Goal: Find specific page/section: Find specific page/section

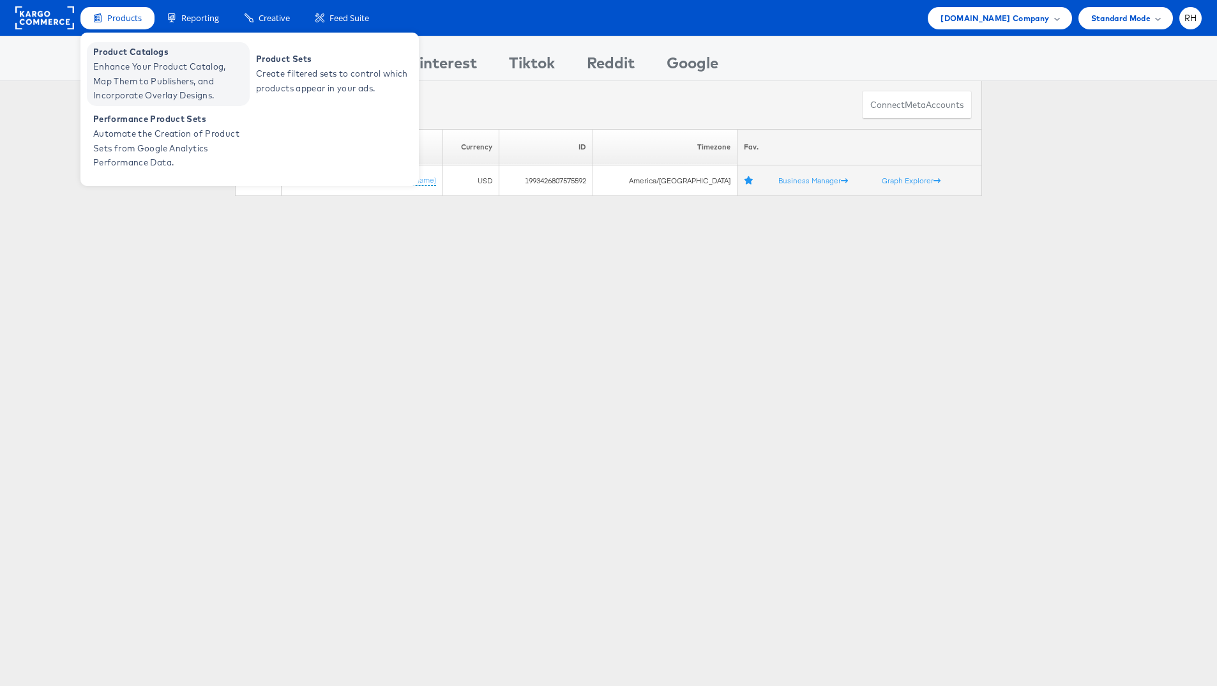
click at [131, 76] on span "Enhance Your Product Catalog, Map Them to Publishers, and Incorporate Overlay D…" at bounding box center [169, 80] width 153 height 43
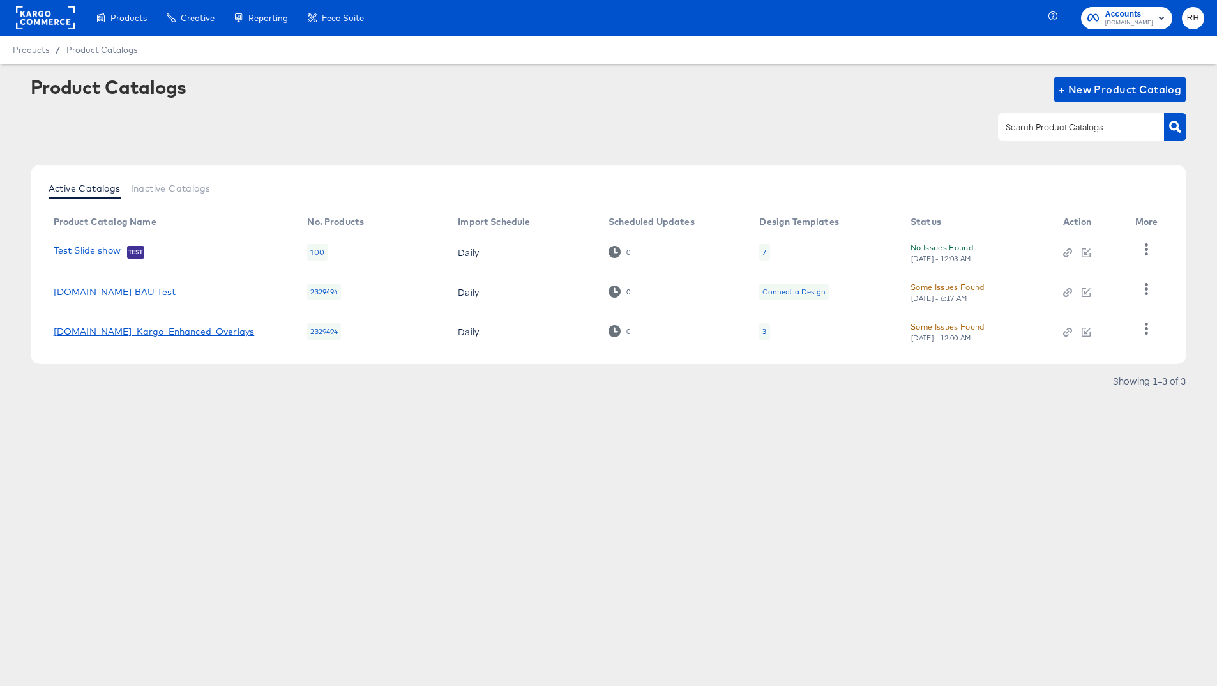
click at [173, 331] on link "Cars.com_Kargo_Enhanced_Overlays" at bounding box center [154, 331] width 201 height 10
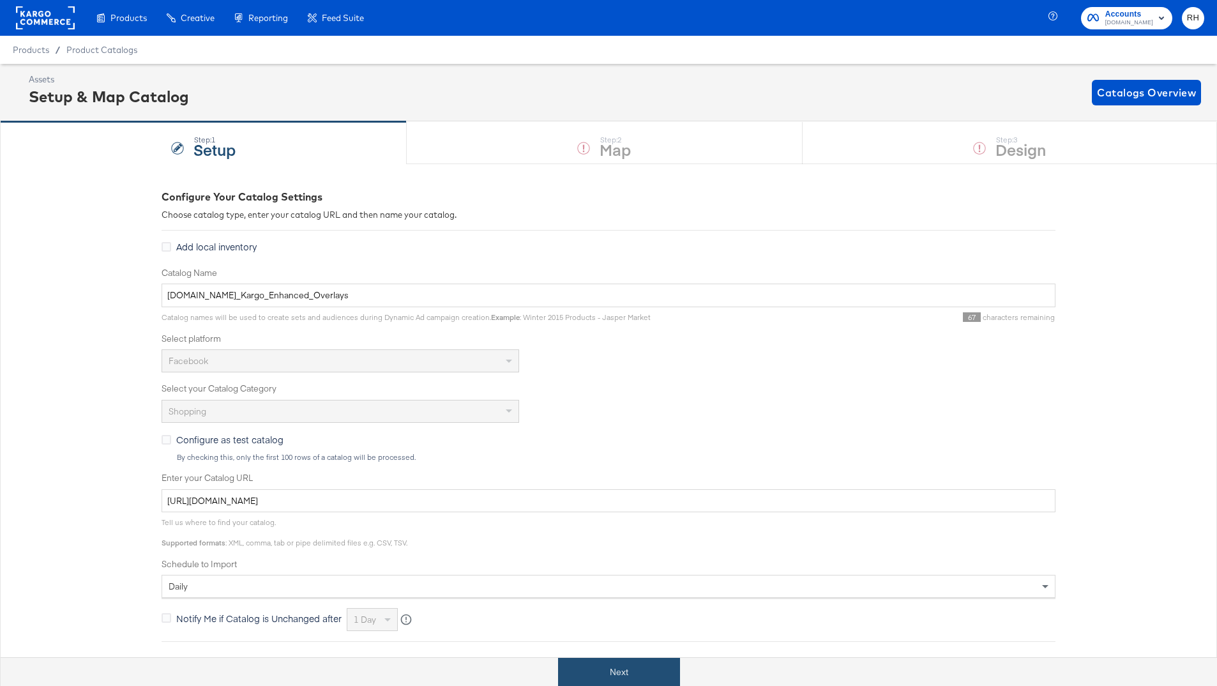
click at [610, 669] on button "Next" at bounding box center [619, 671] width 122 height 29
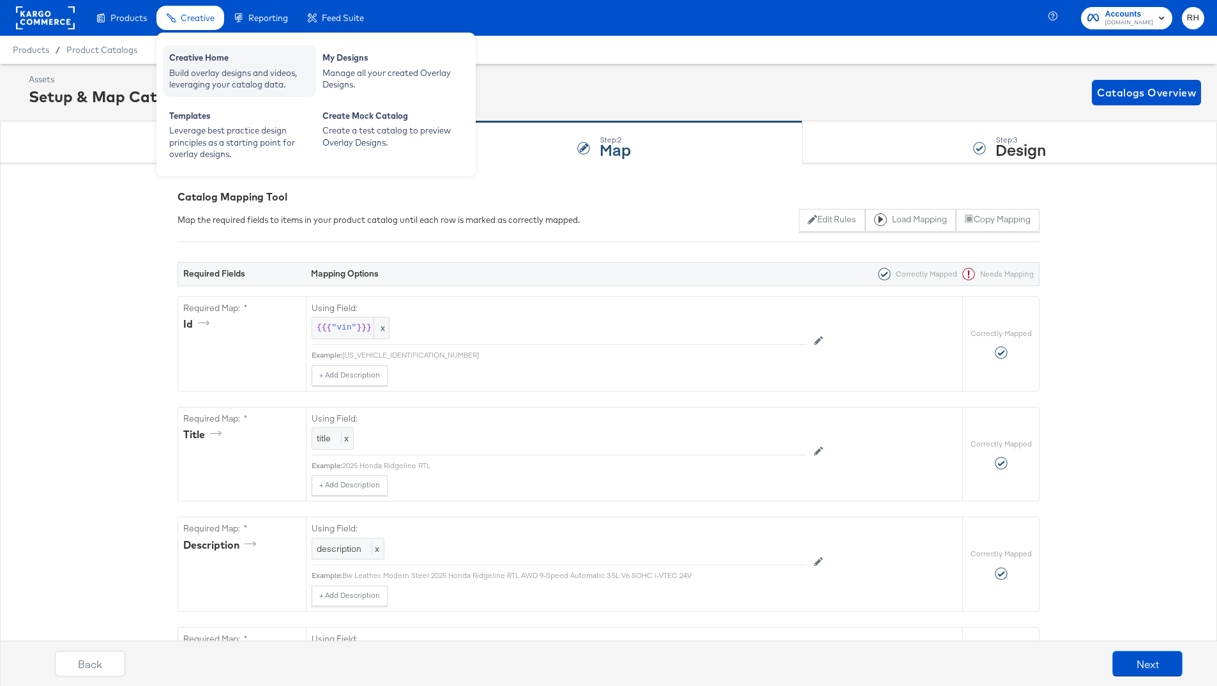
click at [188, 58] on div "Creative Home" at bounding box center [239, 59] width 140 height 15
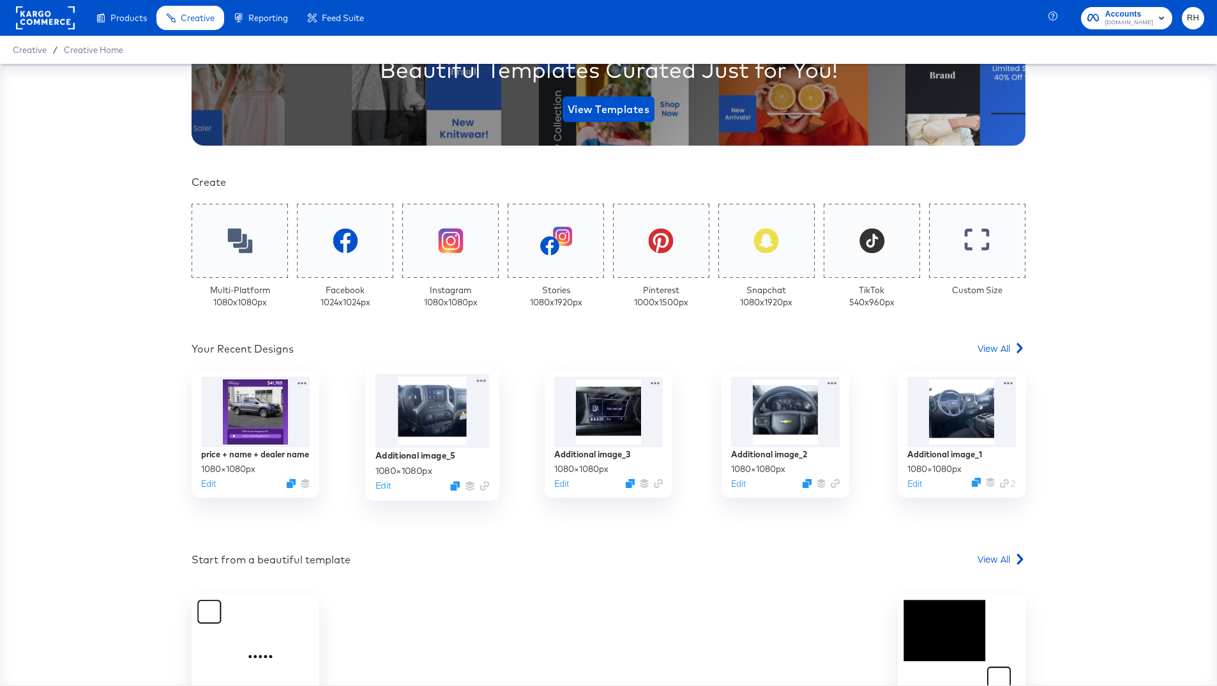
scroll to position [257, 0]
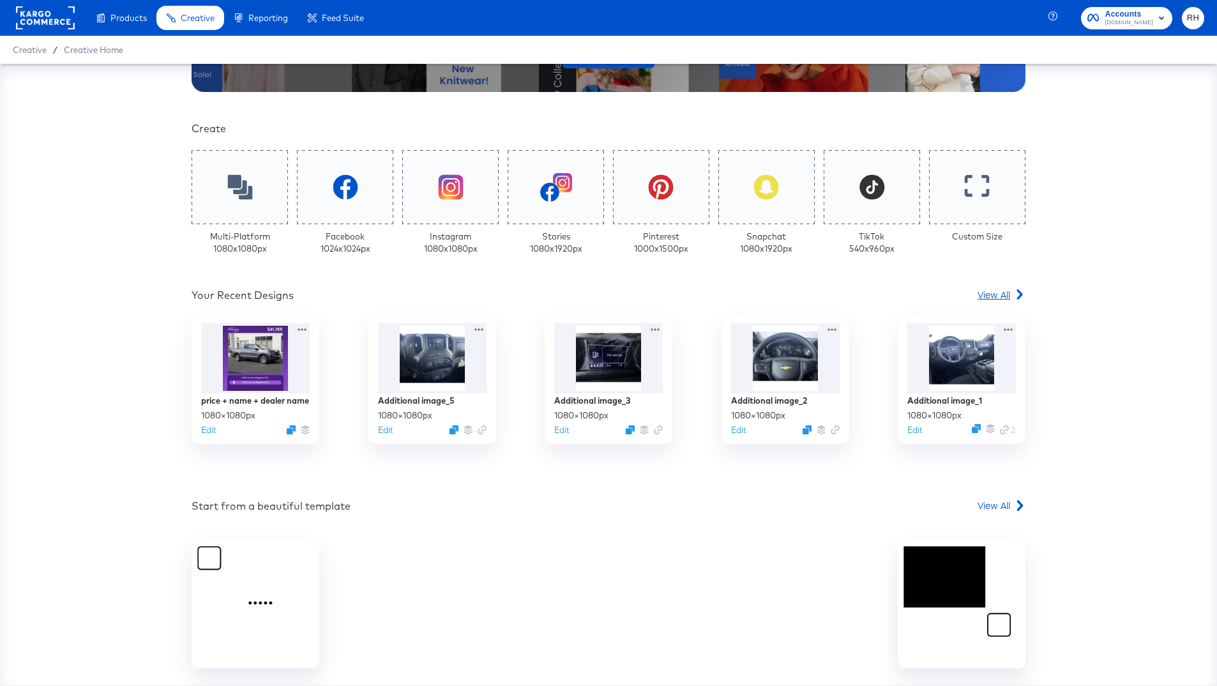
click at [982, 293] on span "View All" at bounding box center [993, 294] width 33 height 13
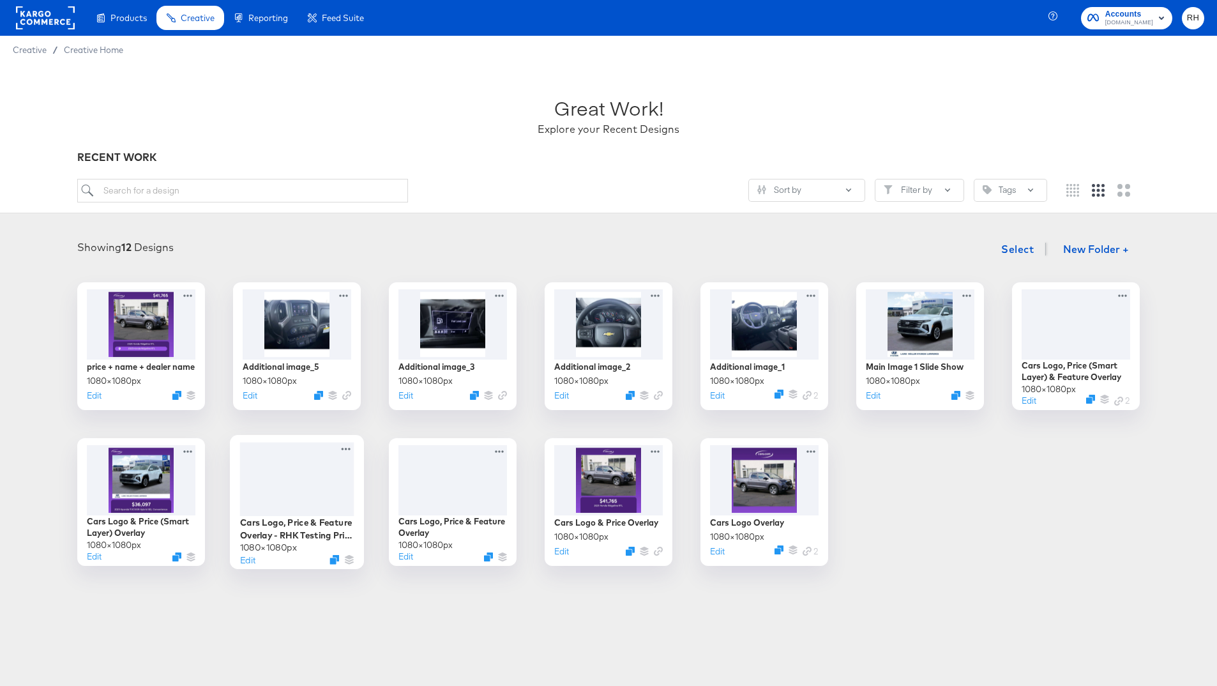
click at [280, 504] on div at bounding box center [297, 479] width 114 height 74
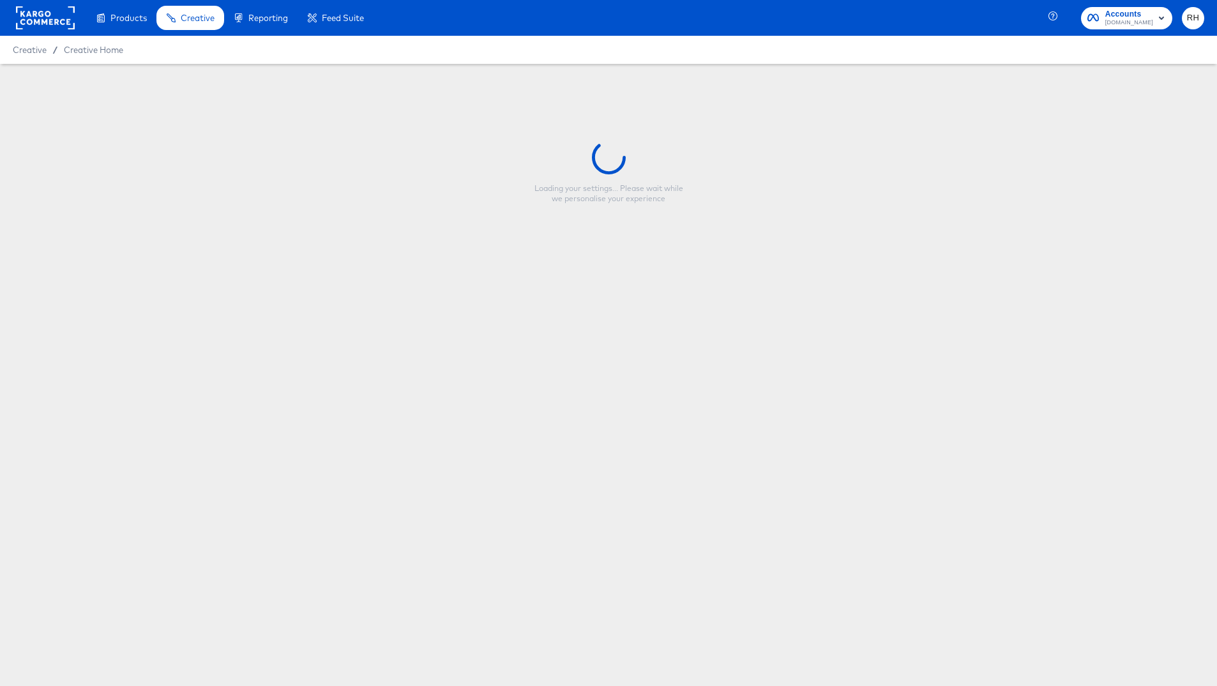
type input "Cars Logo, Price & Feature Overlay - RHK Testing Price Smart Layer"
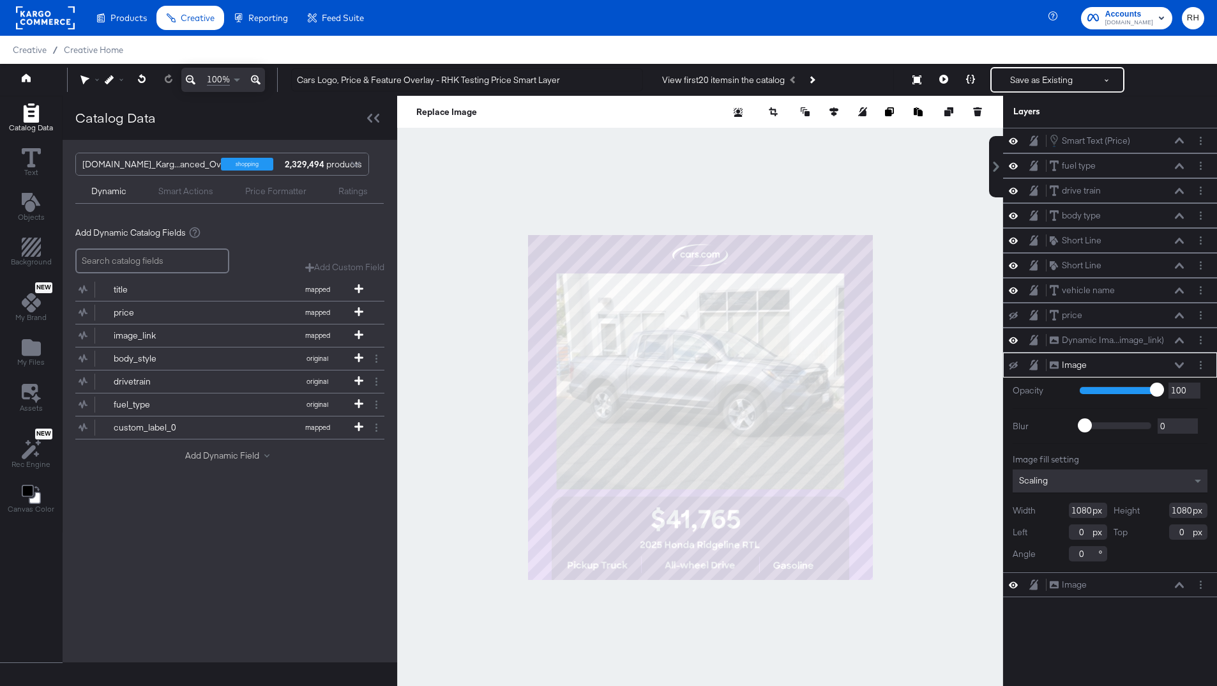
click at [236, 454] on button "Add Dynamic Field" at bounding box center [229, 455] width 89 height 12
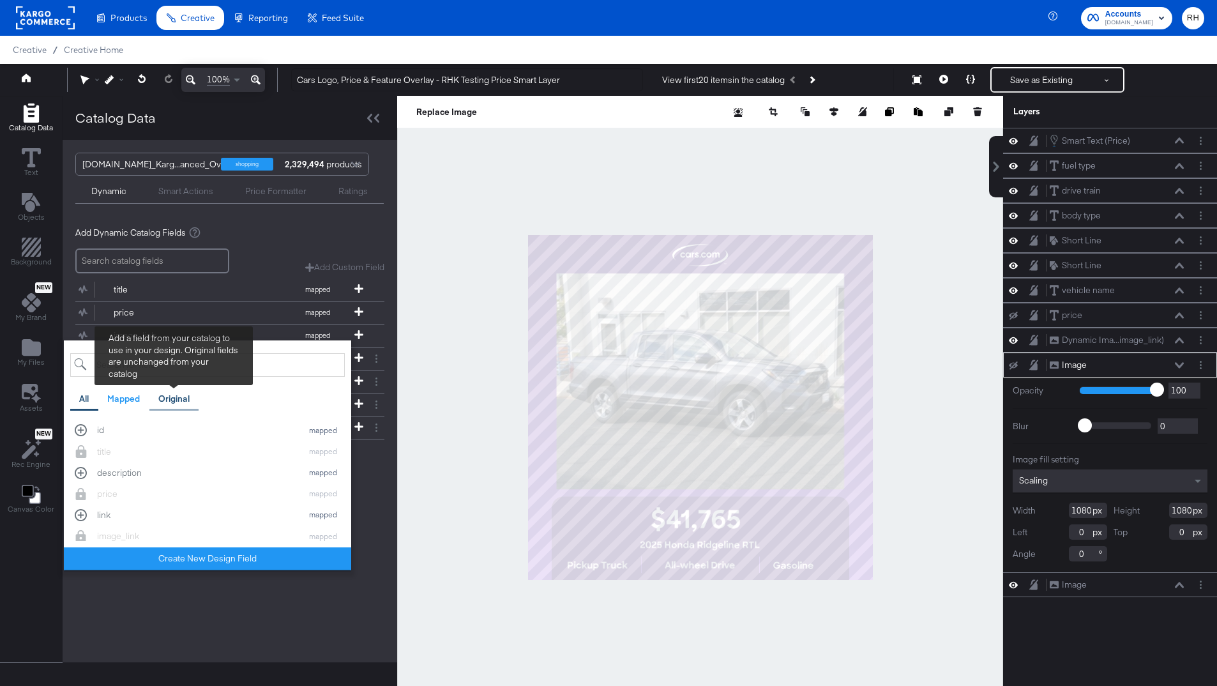
click at [170, 402] on div "Original" at bounding box center [173, 399] width 31 height 12
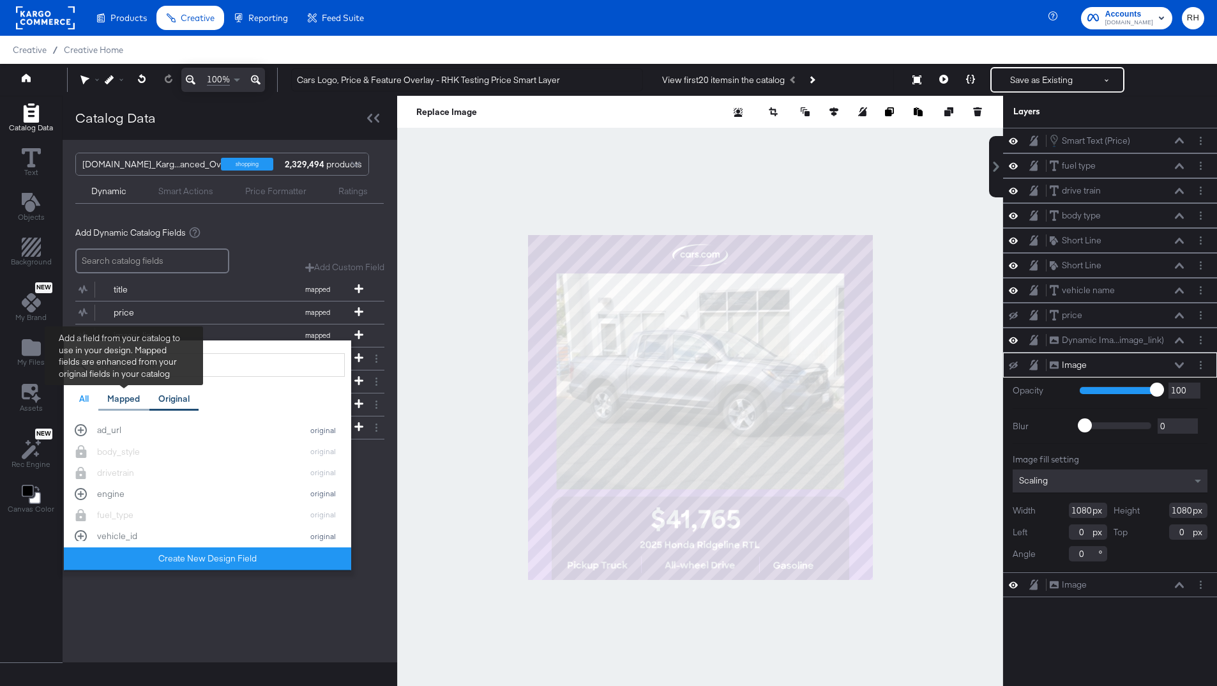
click at [134, 405] on div "Mapped" at bounding box center [123, 398] width 51 height 25
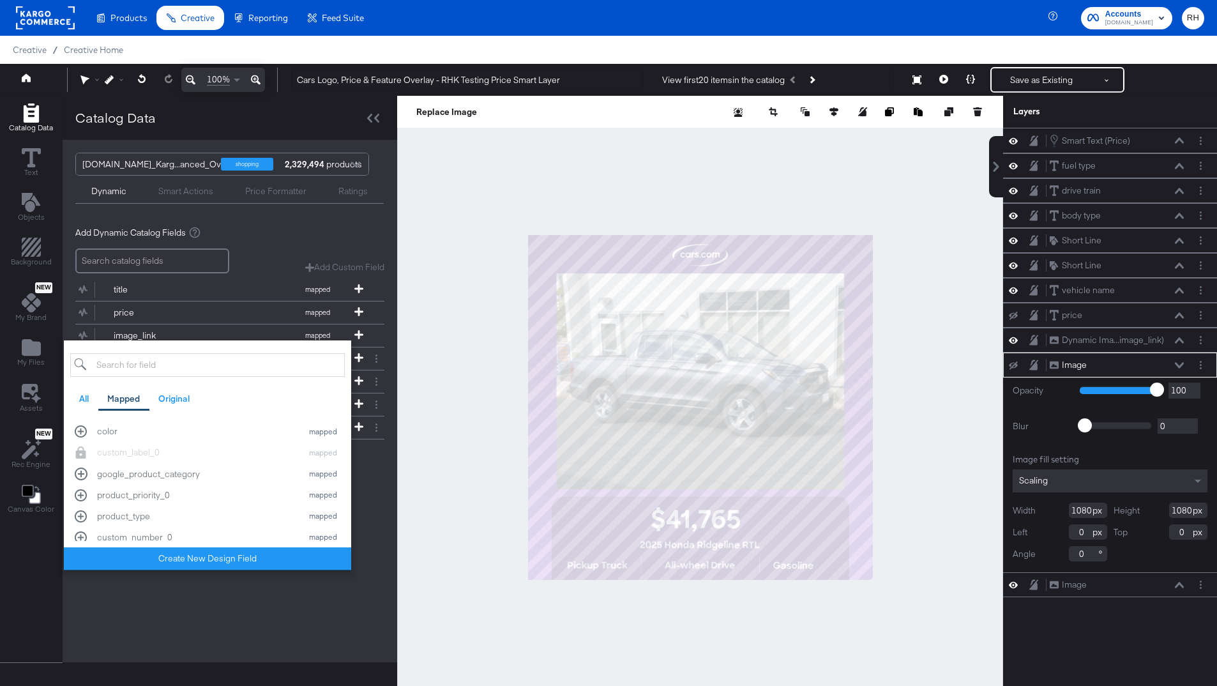
scroll to position [324, 0]
click at [344, 642] on div "Cars.com_Karg...anced_Overlays shopping 2,329,494 products Dynamic Smart Action…" at bounding box center [230, 401] width 334 height 522
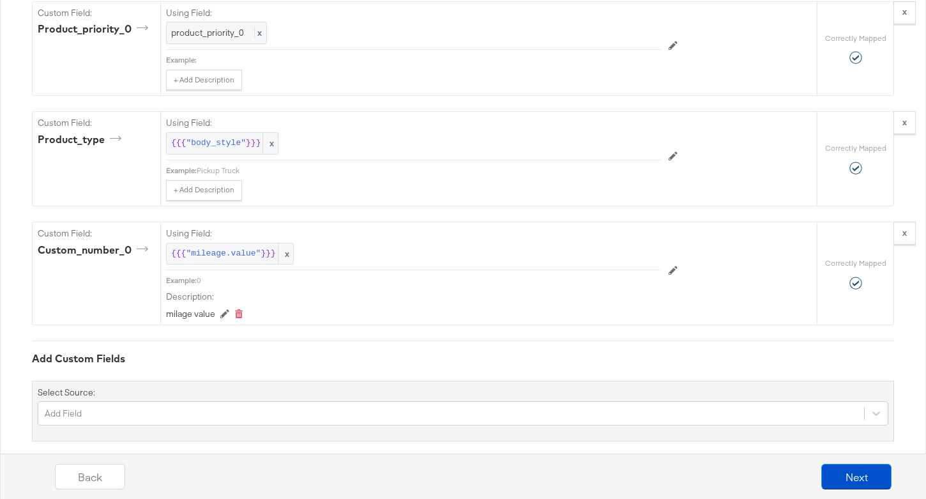
scroll to position [2297, 0]
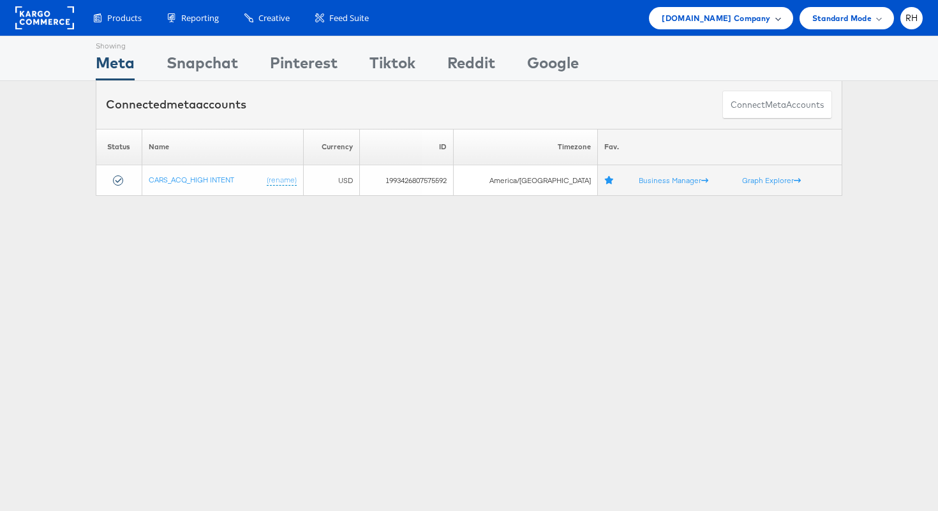
click at [770, 14] on div "Cars.com Company" at bounding box center [721, 17] width 118 height 13
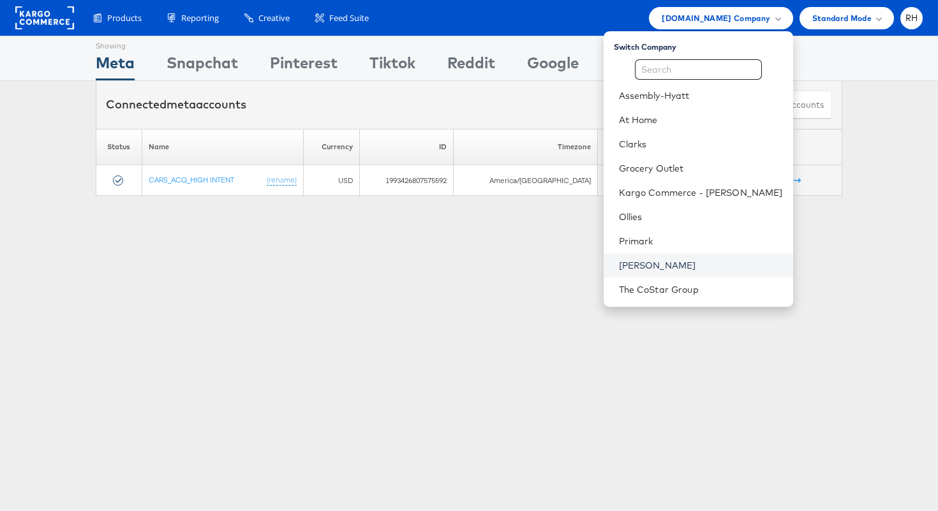
click at [671, 271] on link "[PERSON_NAME]" at bounding box center [701, 265] width 164 height 13
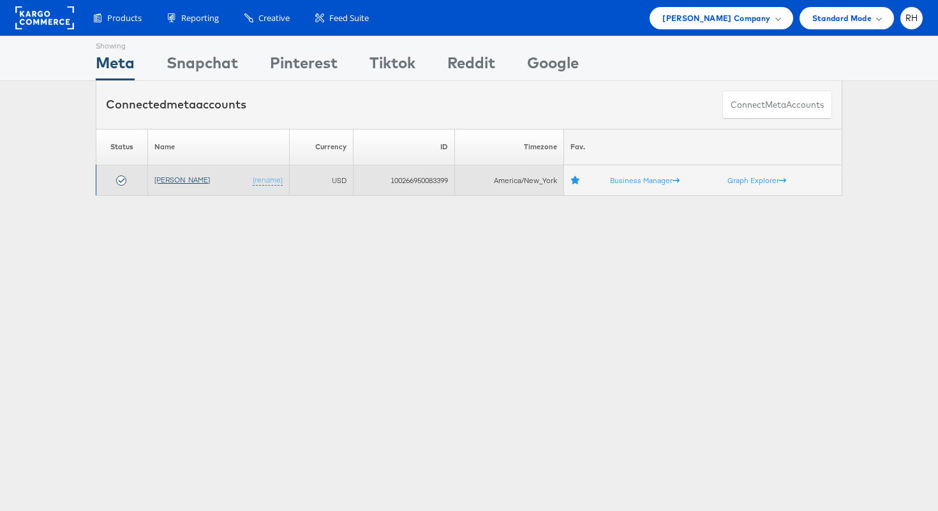
click at [170, 179] on link "[PERSON_NAME]" at bounding box center [182, 180] width 56 height 10
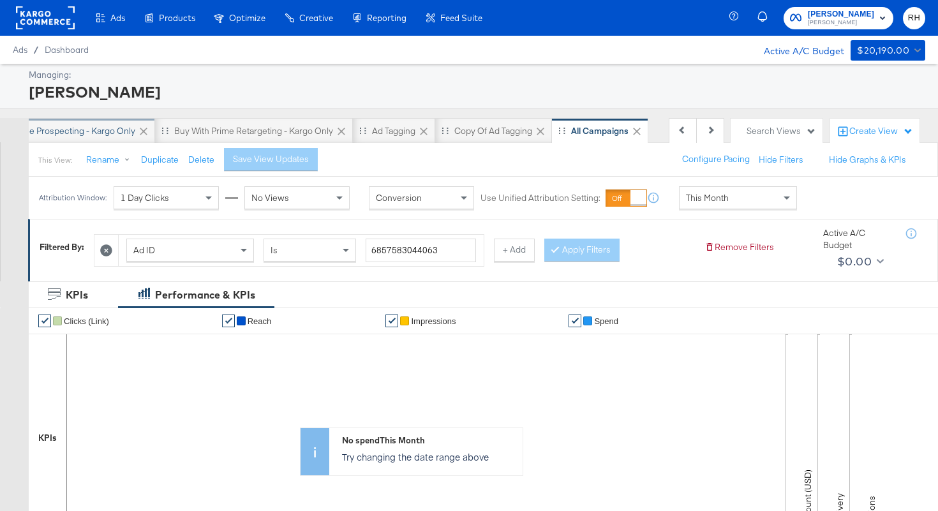
scroll to position [0, 505]
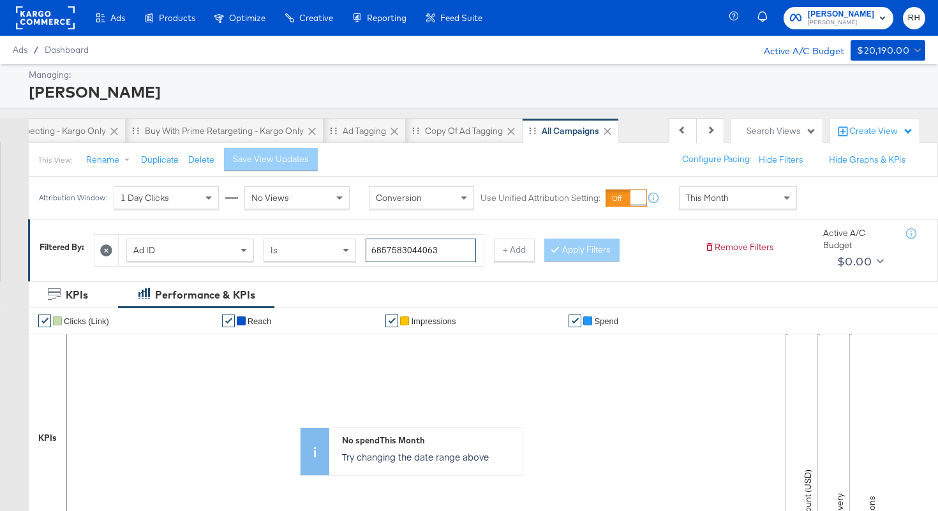
click at [414, 248] on input "6857583044063" at bounding box center [421, 251] width 110 height 24
paste input "62179053"
click at [562, 243] on button "Apply Filters" at bounding box center [582, 250] width 75 height 23
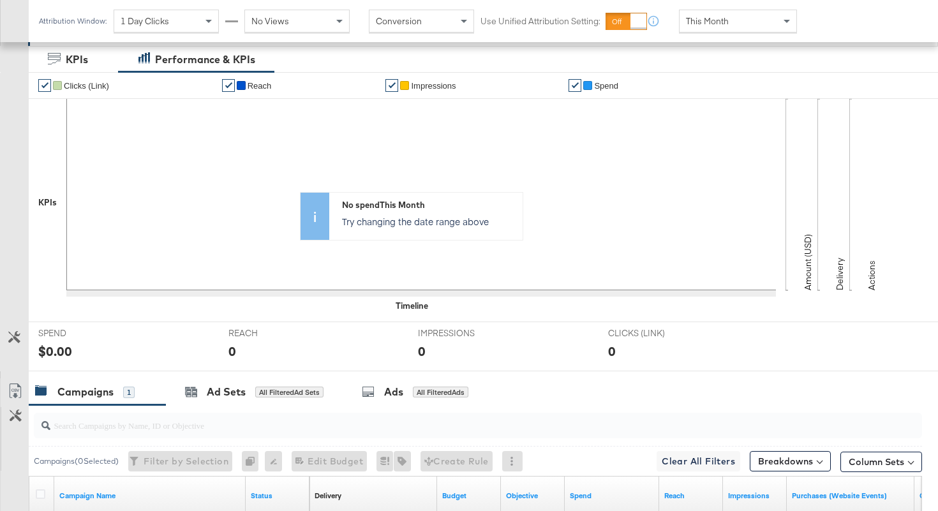
scroll to position [410, 0]
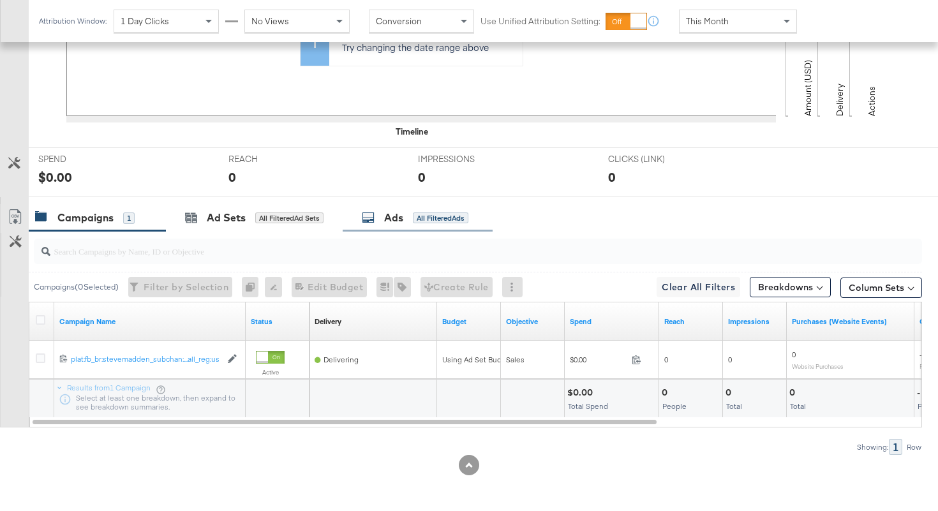
click at [433, 216] on div "All Filtered Ads" at bounding box center [441, 218] width 56 height 11
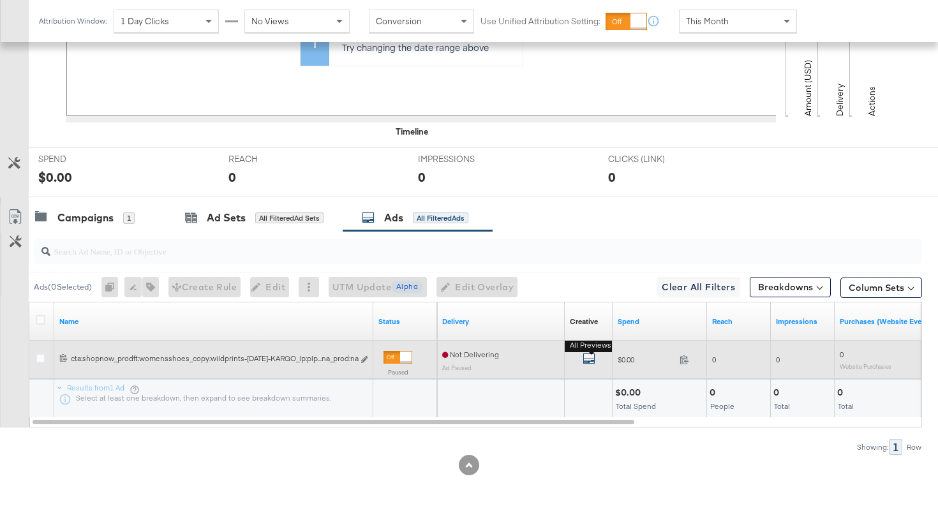
click at [587, 360] on icon "default" at bounding box center [589, 358] width 13 height 13
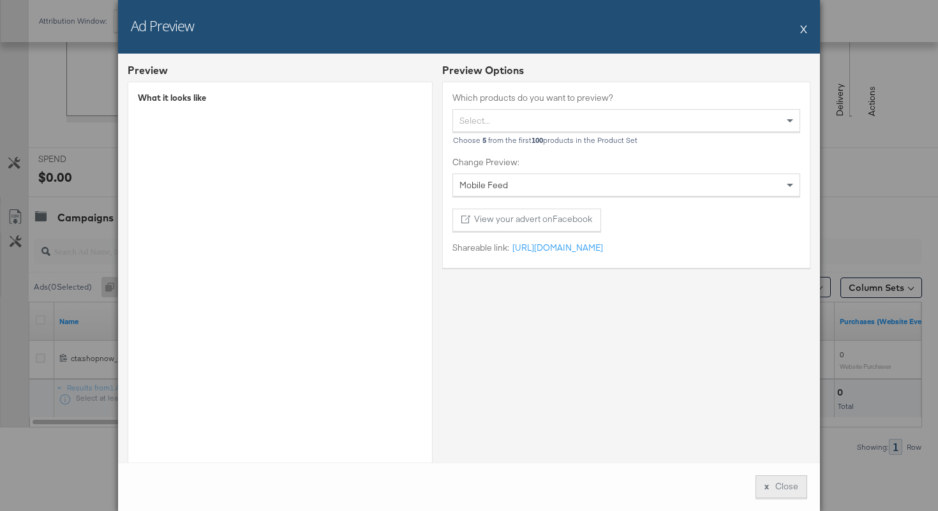
click at [766, 484] on div "x" at bounding box center [767, 487] width 4 height 12
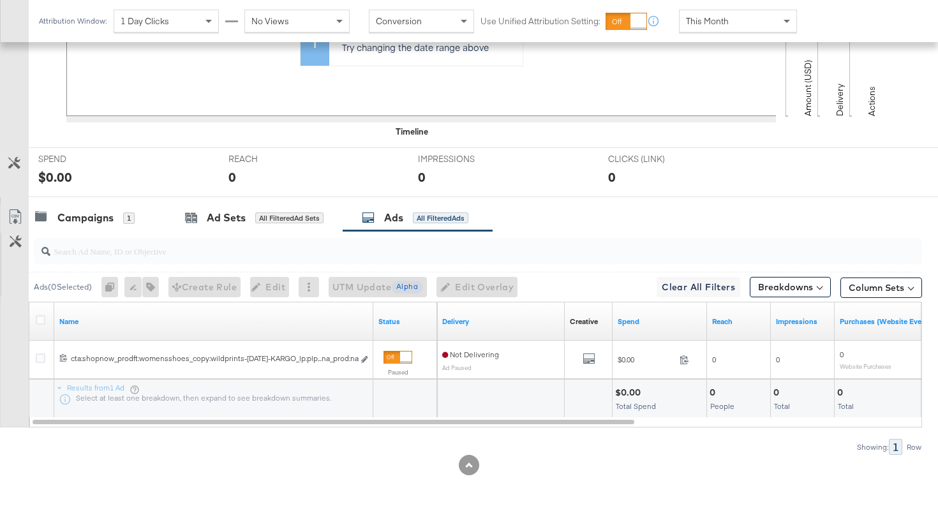
scroll to position [0, 0]
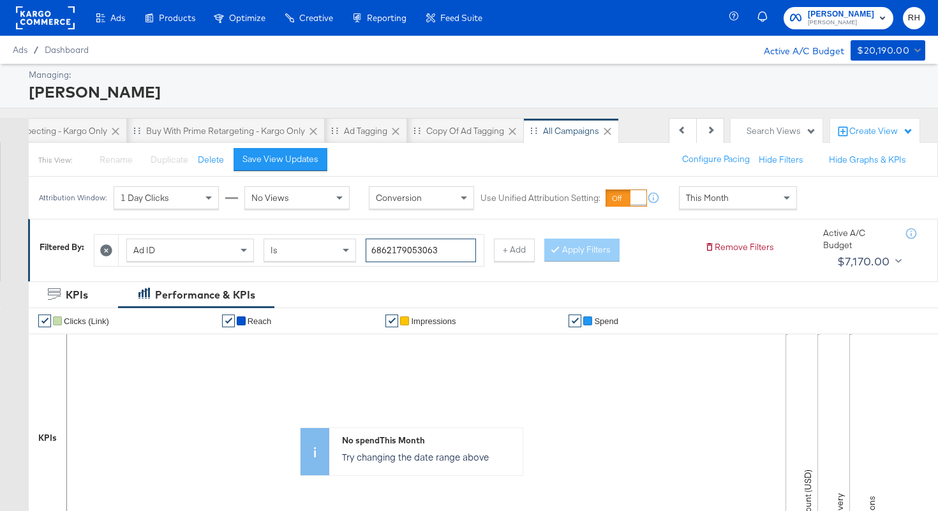
click at [399, 247] on input "6862179053063" at bounding box center [421, 251] width 110 height 24
paste input "198612"
type input "6862119861263"
click at [571, 248] on button "Apply Filters" at bounding box center [582, 250] width 75 height 23
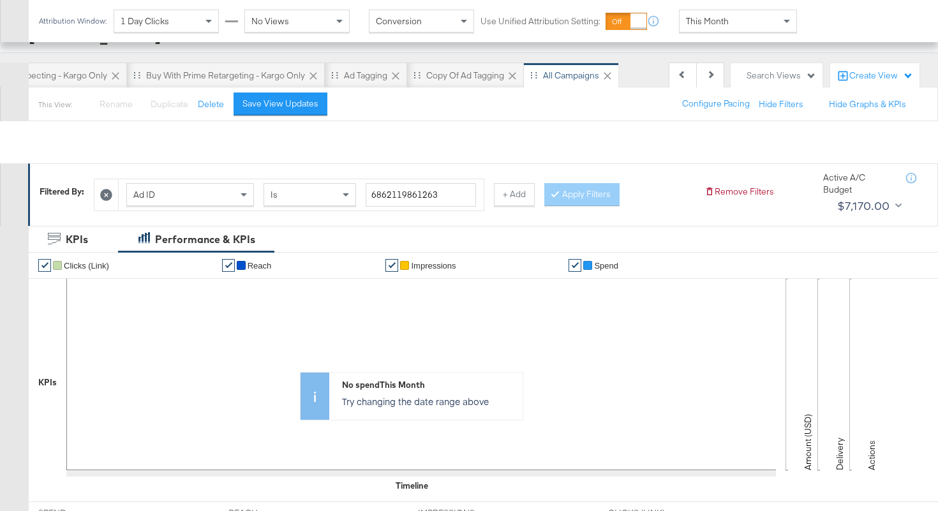
scroll to position [410, 0]
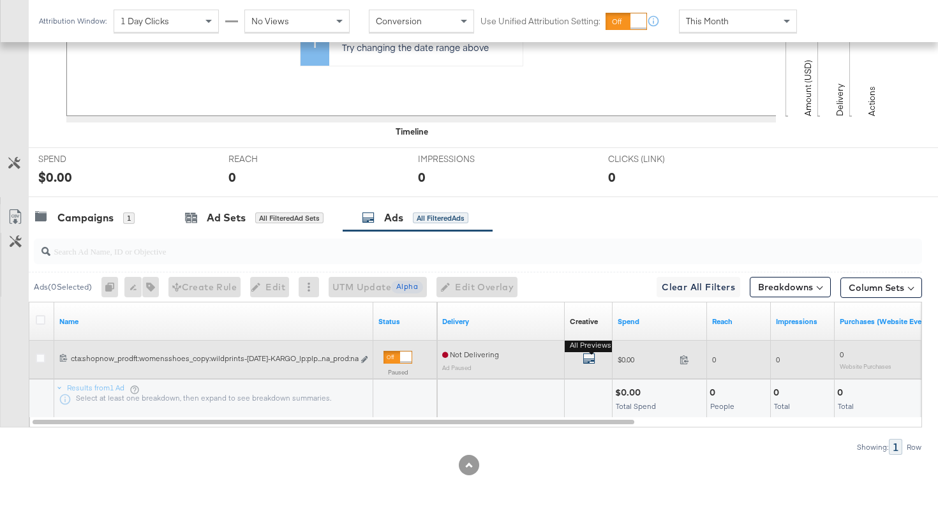
click at [590, 357] on icon "default" at bounding box center [589, 358] width 13 height 13
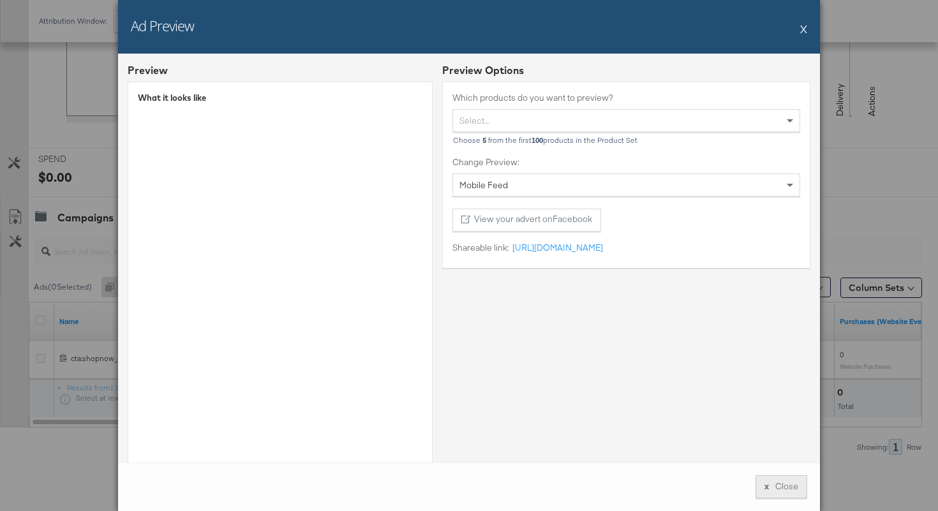
click at [770, 483] on button "x Close" at bounding box center [782, 487] width 52 height 23
